Goal: Information Seeking & Learning: Learn about a topic

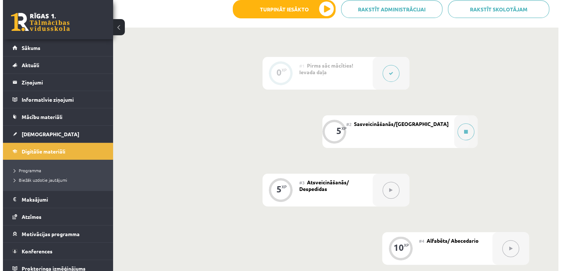
scroll to position [162, 0]
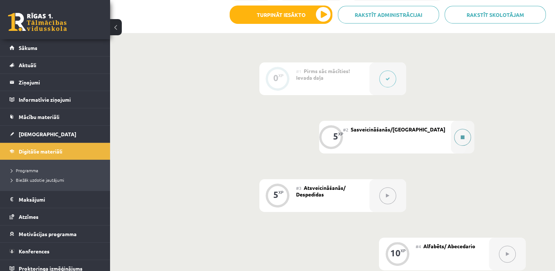
click at [459, 143] on div at bounding box center [462, 137] width 23 height 33
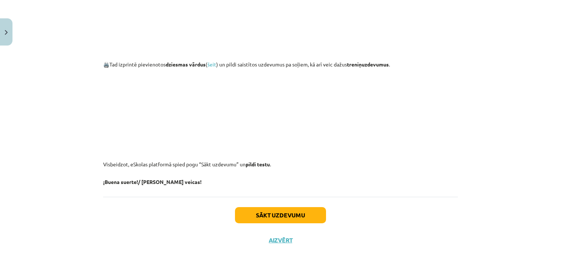
scroll to position [735, 0]
click at [281, 214] on button "Sākt uzdevumu" at bounding box center [280, 215] width 91 height 16
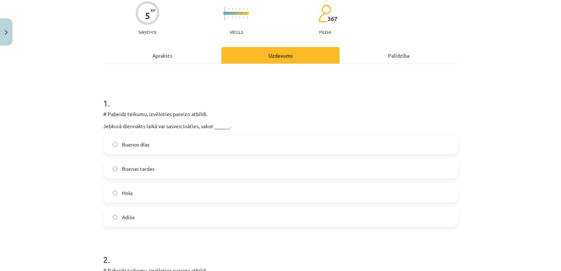
scroll to position [61, 0]
click at [117, 190] on label "Hola" at bounding box center [280, 193] width 353 height 18
drag, startPoint x: 117, startPoint y: 190, endPoint x: 159, endPoint y: 218, distance: 50.6
click at [159, 218] on div "Buenos días Buenas tardes [PERSON_NAME]" at bounding box center [280, 181] width 354 height 92
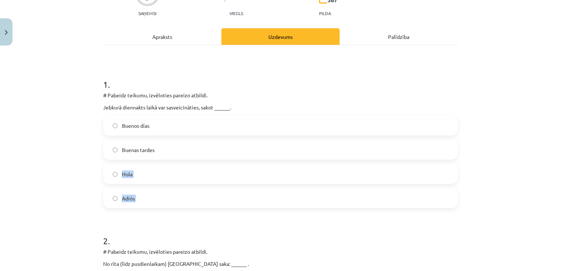
scroll to position [89, 0]
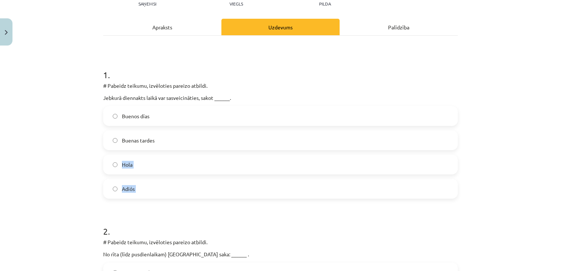
click at [68, 188] on div "Mācību tēma: Spāņu valodas b1 - 10. klases 1.ieskaites mācību materiāls #2 Sasv…" at bounding box center [280, 135] width 561 height 271
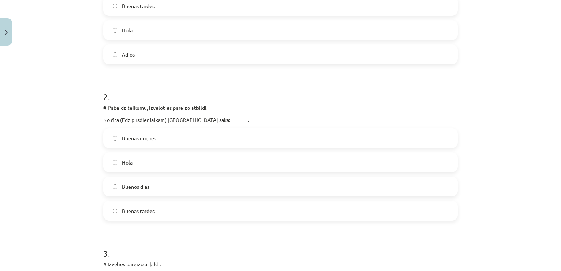
scroll to position [227, 0]
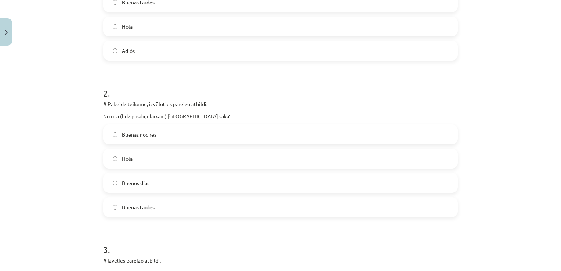
click at [129, 181] on span "Buenos días" at bounding box center [136, 183] width 28 height 8
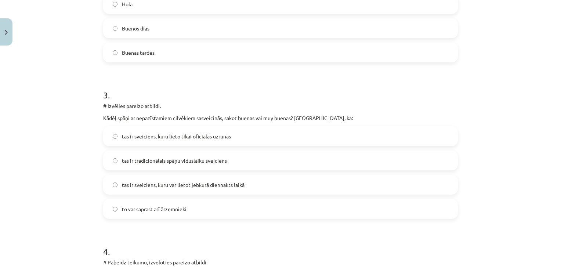
scroll to position [382, 0]
click at [201, 185] on span "tas ir sveiciens, kuru var lietot jebkurā diennakts laikā" at bounding box center [183, 185] width 123 height 8
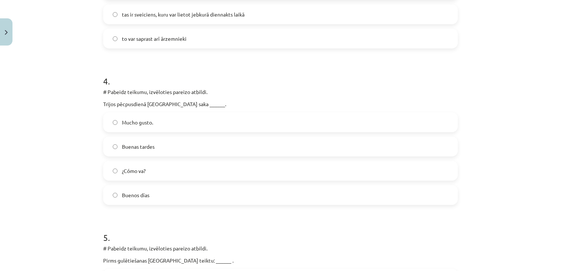
scroll to position [552, 0]
click at [166, 141] on label "Buenas tardes" at bounding box center [280, 146] width 353 height 18
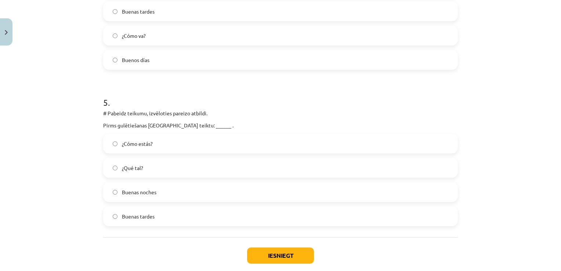
scroll to position [689, 0]
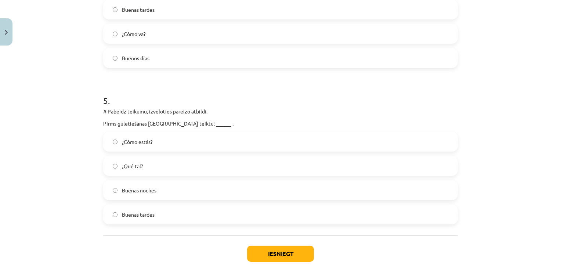
click at [138, 196] on label "Buenas noches" at bounding box center [280, 190] width 353 height 18
click at [290, 253] on button "Iesniegt" at bounding box center [280, 253] width 67 height 16
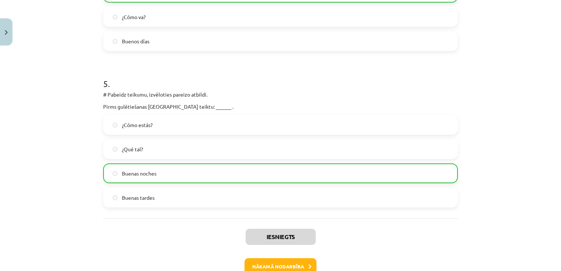
scroll to position [750, 0]
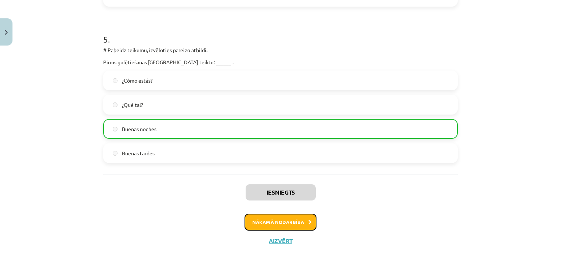
click at [298, 221] on button "Nākamā nodarbība" at bounding box center [280, 222] width 72 height 17
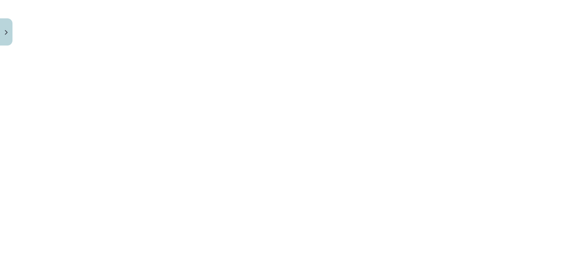
scroll to position [669, 0]
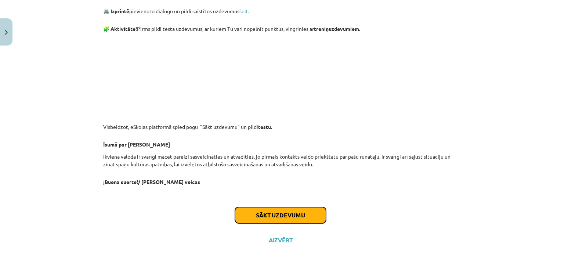
click at [306, 212] on button "Sākt uzdevumu" at bounding box center [280, 215] width 91 height 16
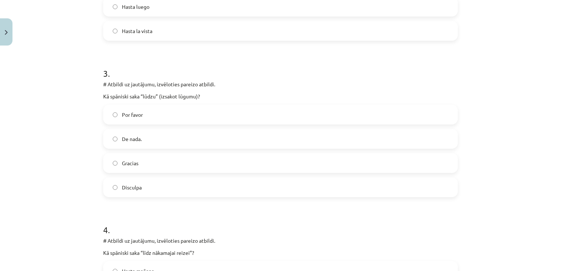
scroll to position [407, 0]
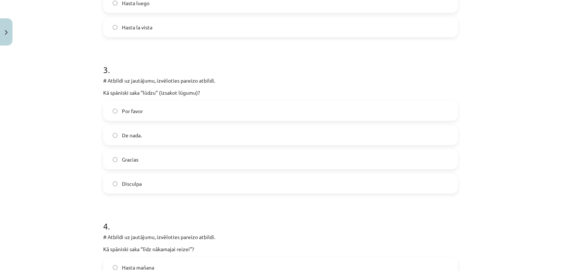
click at [116, 112] on label "Por favor" at bounding box center [280, 111] width 353 height 18
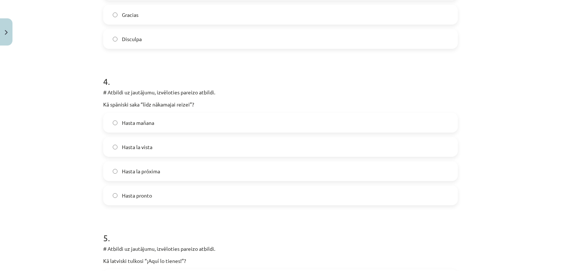
scroll to position [551, 0]
drag, startPoint x: 129, startPoint y: 119, endPoint x: 211, endPoint y: 107, distance: 83.1
click at [211, 107] on div "4 . # Atbildi uz jautājumu, izvēloties pareizo atbildi. Kā spāniski saka “līdz …" at bounding box center [280, 135] width 354 height 142
click at [44, 154] on div "Mācību tēma: Spāņu valodas b1 - 10. klases 1.ieskaites mācību materiāls #3 Atsv…" at bounding box center [280, 135] width 561 height 271
click at [131, 144] on span "Hasta la vista" at bounding box center [137, 147] width 30 height 8
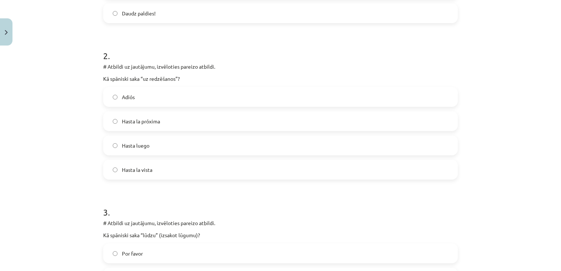
scroll to position [264, 0]
click at [138, 143] on span "Hasta luego" at bounding box center [136, 146] width 28 height 8
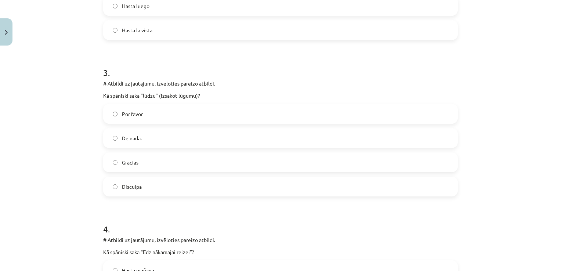
click at [162, 213] on h1 "4 ." at bounding box center [280, 222] width 354 height 23
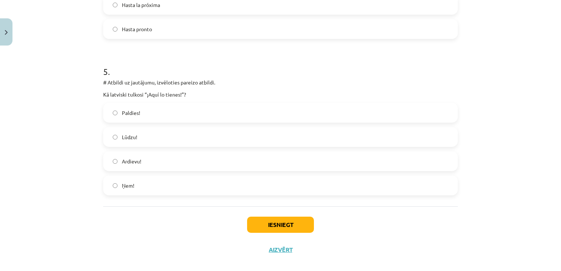
scroll to position [727, 0]
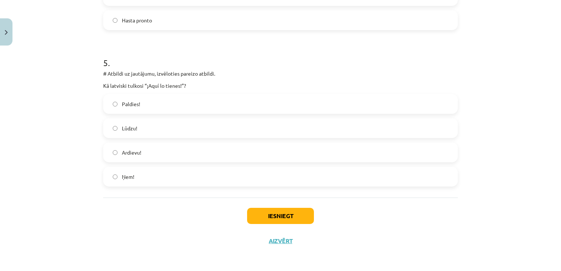
click at [117, 177] on label "Ņem!" at bounding box center [280, 176] width 353 height 18
click at [262, 214] on button "Iesniegt" at bounding box center [280, 216] width 67 height 16
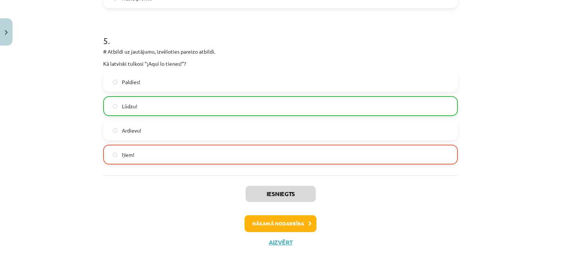
scroll to position [750, 0]
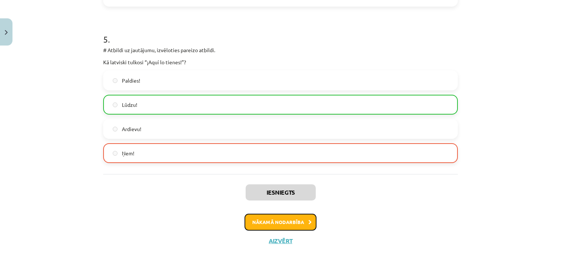
click at [278, 227] on button "Nākamā nodarbība" at bounding box center [280, 222] width 72 height 17
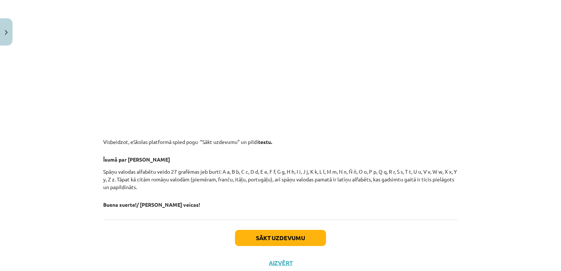
scroll to position [847, 0]
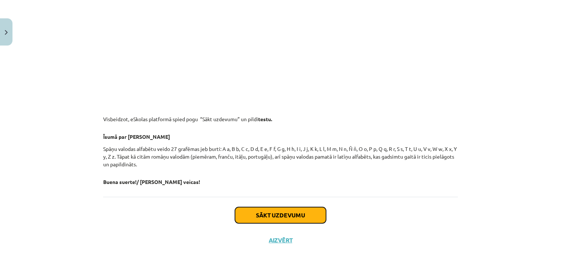
click at [310, 216] on button "Sākt uzdevumu" at bounding box center [280, 215] width 91 height 16
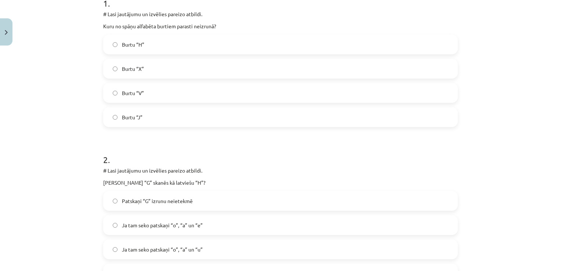
scroll to position [160, 0]
click at [197, 211] on div "Patskaņi “G” izrunu neietekmē" at bounding box center [280, 202] width 354 height 20
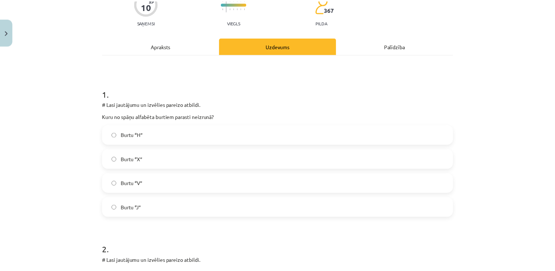
scroll to position [0, 0]
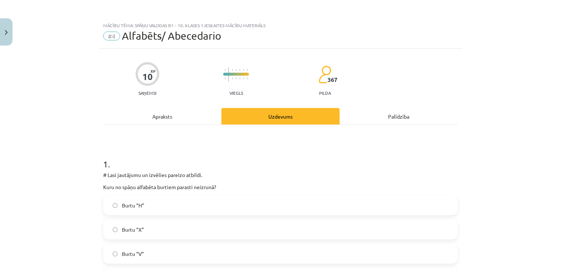
click at [387, 115] on div "Palīdzība" at bounding box center [398, 116] width 118 height 17
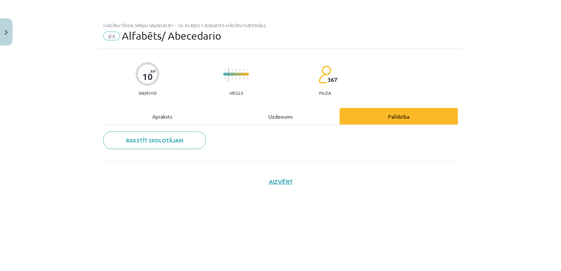
click at [276, 119] on div "Uzdevums" at bounding box center [280, 116] width 118 height 17
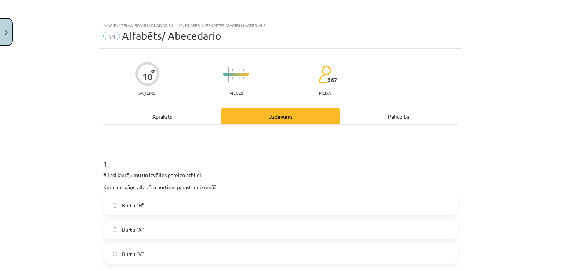
click at [4, 36] on button "Close" at bounding box center [6, 31] width 12 height 27
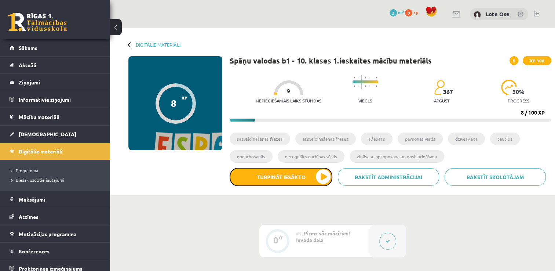
click at [310, 184] on button "Turpināt iesākto" at bounding box center [281, 177] width 103 height 18
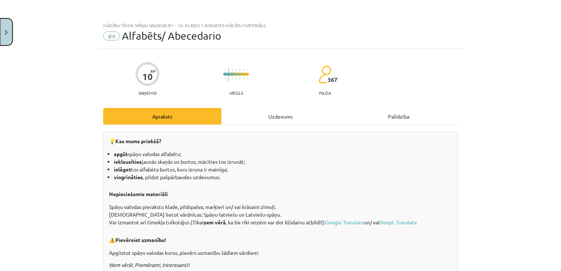
click at [7, 30] on img "Close" at bounding box center [6, 32] width 3 height 5
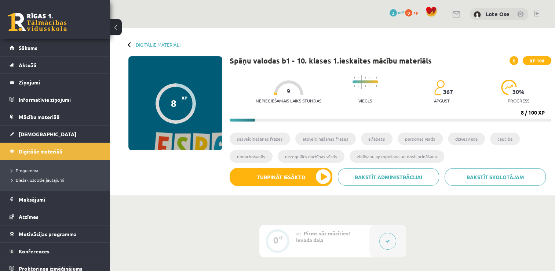
click at [128, 44] on div "Digitālie materiāli 8 XP XP 100 8 / 100 XP Spāņu valodas b1 - 10. klases 1.iesk…" at bounding box center [332, 111] width 445 height 167
click at [36, 136] on link "[DEMOGRAPHIC_DATA]" at bounding box center [55, 133] width 91 height 17
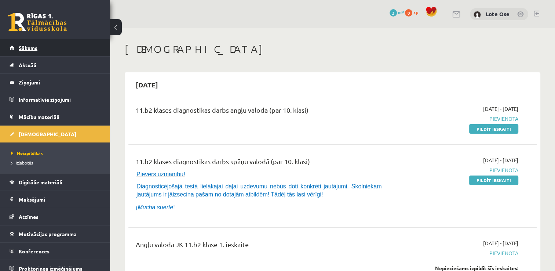
click at [21, 46] on span "Sākums" at bounding box center [28, 47] width 19 height 7
